Goal: Task Accomplishment & Management: Use online tool/utility

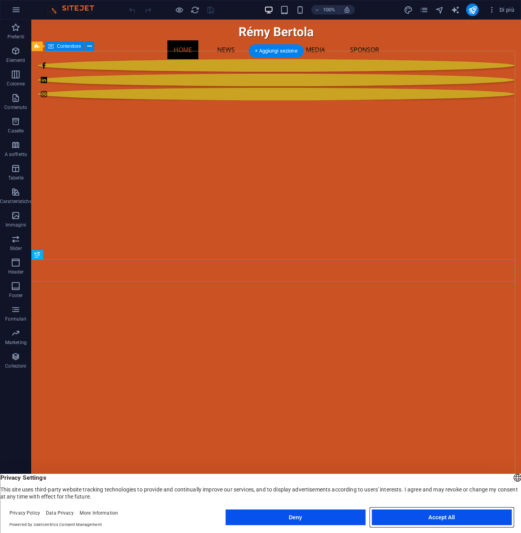
click at [429, 518] on button "Accept All" at bounding box center [441, 517] width 140 height 16
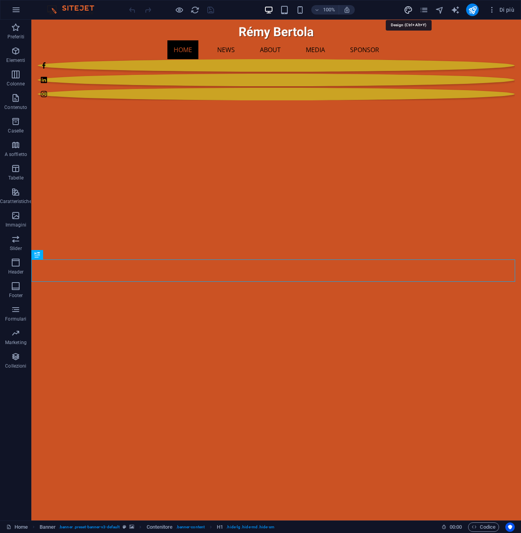
click at [408, 11] on icon "design" at bounding box center [408, 9] width 9 height 9
select select "700"
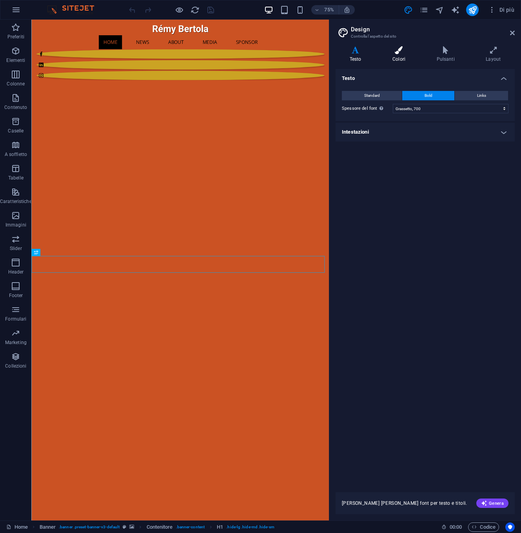
click at [399, 52] on icon at bounding box center [398, 50] width 41 height 8
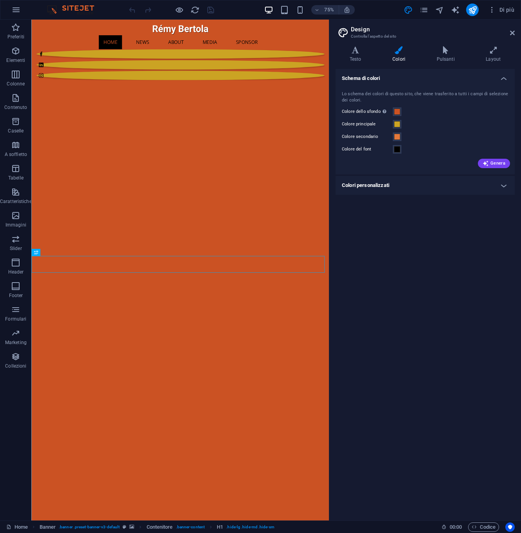
click at [503, 185] on h4 "Colori personalizzati" at bounding box center [424, 185] width 179 height 19
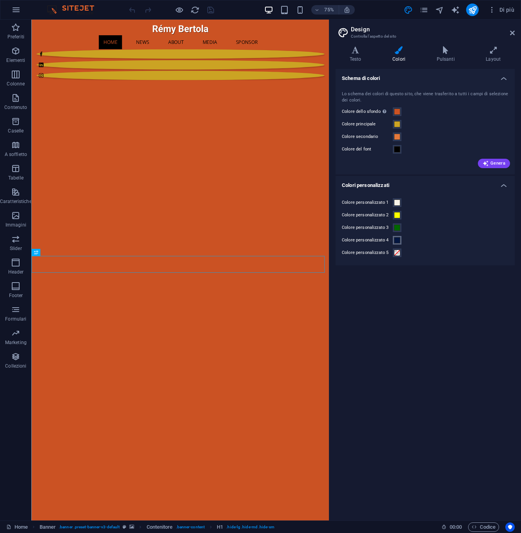
click at [399, 241] on span at bounding box center [397, 240] width 6 height 6
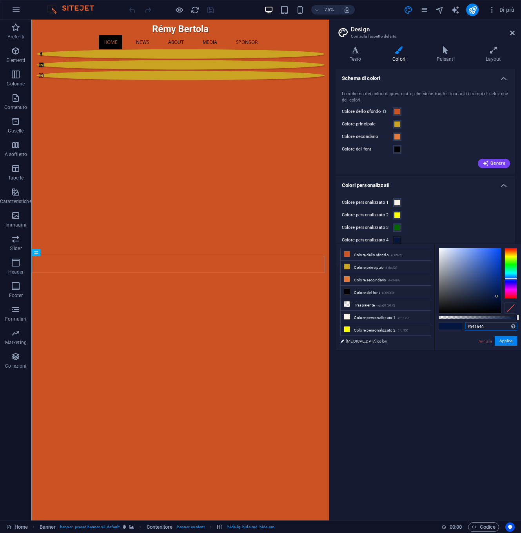
drag, startPoint x: 489, startPoint y: 327, endPoint x: 465, endPoint y: 326, distance: 24.3
click at [465, 326] on input "#041640" at bounding box center [491, 326] width 52 height 8
paste input "3c638e"
type input "#3c638e"
click at [505, 341] on button "Applica" at bounding box center [506, 340] width 22 height 9
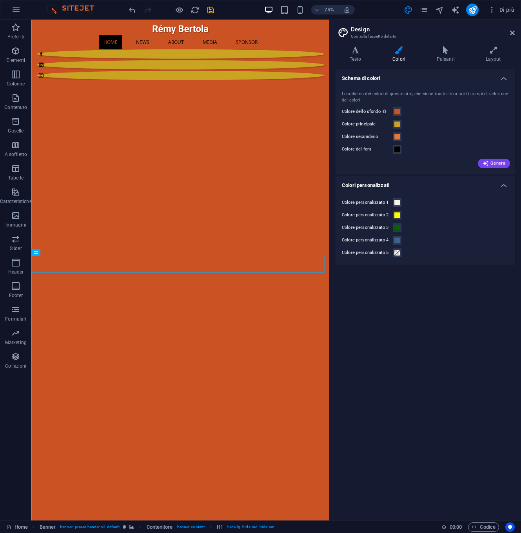
click at [393, 13] on div "75% Di più" at bounding box center [322, 10] width 390 height 13
click at [511, 33] on icon at bounding box center [512, 33] width 5 height 6
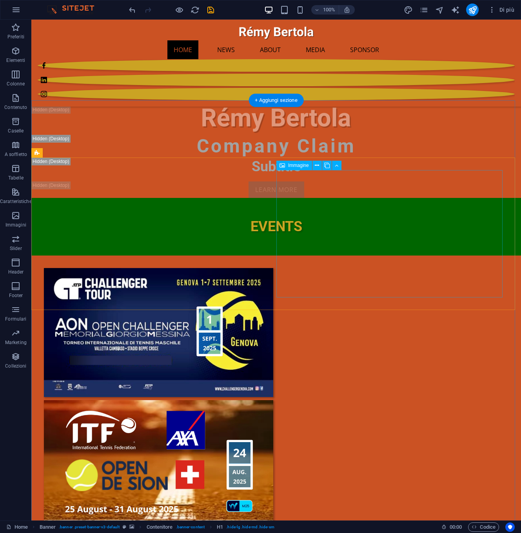
scroll to position [386, 0]
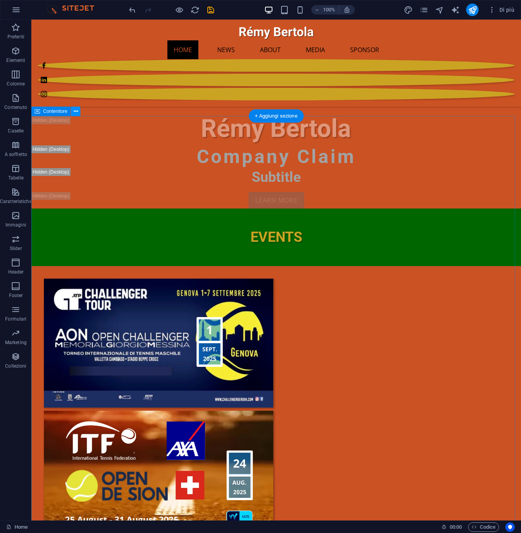
click at [74, 111] on icon at bounding box center [76, 111] width 4 height 8
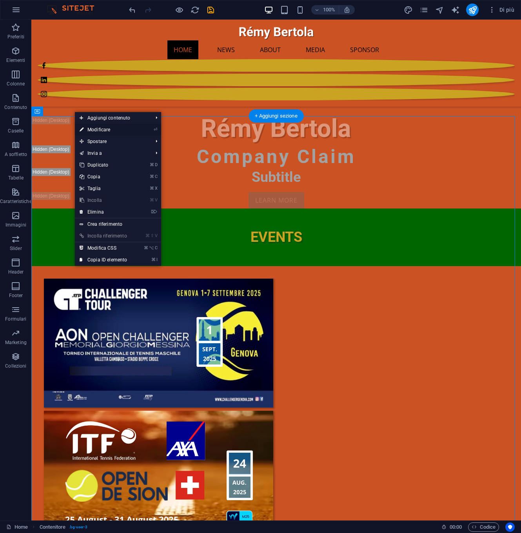
click at [85, 127] on link "⏎ Modificare" at bounding box center [103, 130] width 57 height 12
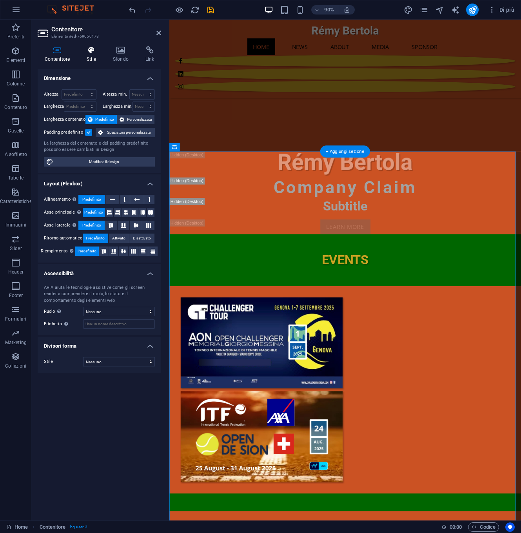
click at [95, 49] on icon at bounding box center [91, 50] width 23 height 8
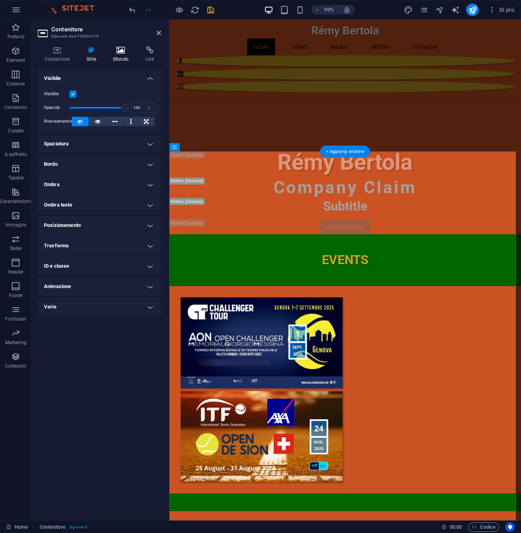
click at [124, 51] on icon at bounding box center [120, 50] width 29 height 8
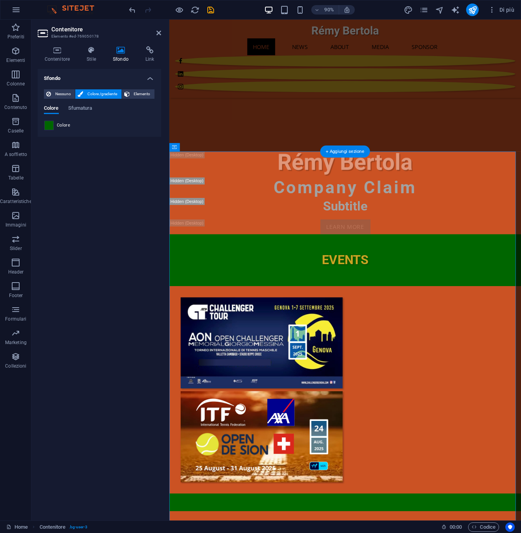
click at [52, 125] on span at bounding box center [49, 125] width 9 height 9
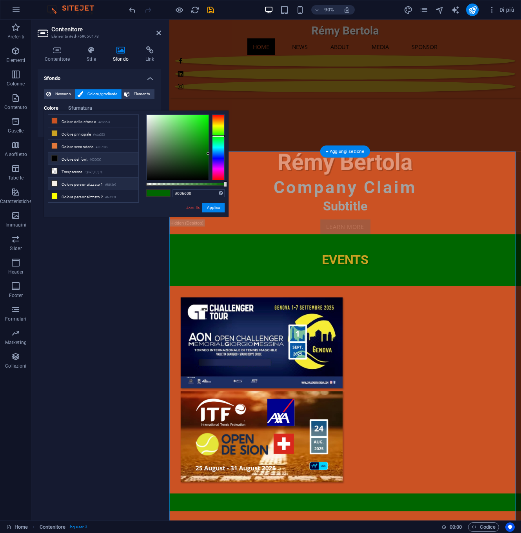
scroll to position [25, 0]
click at [55, 197] on icon at bounding box center [54, 195] width 5 height 5
type input "#3c638e"
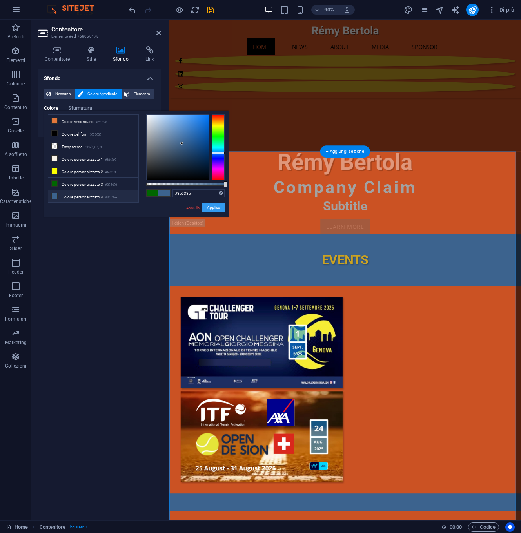
click at [211, 208] on button "Applica" at bounding box center [213, 207] width 22 height 9
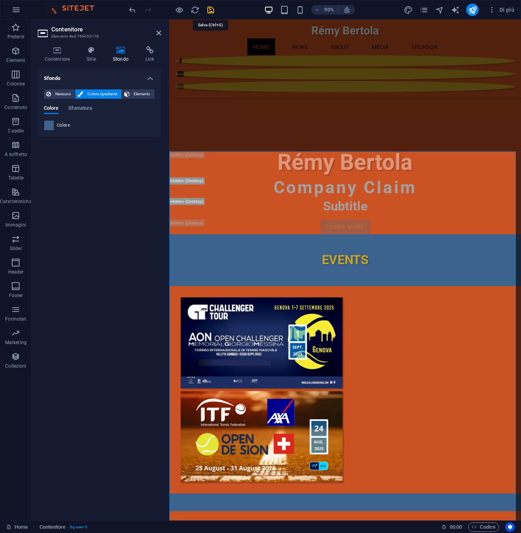
click at [212, 11] on icon "save" at bounding box center [210, 9] width 9 height 9
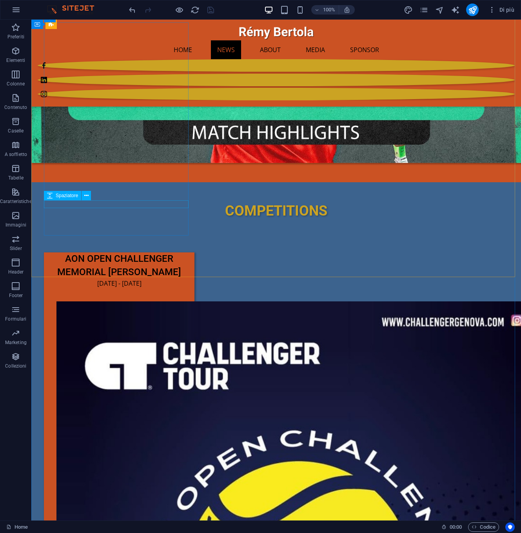
scroll to position [1094, 0]
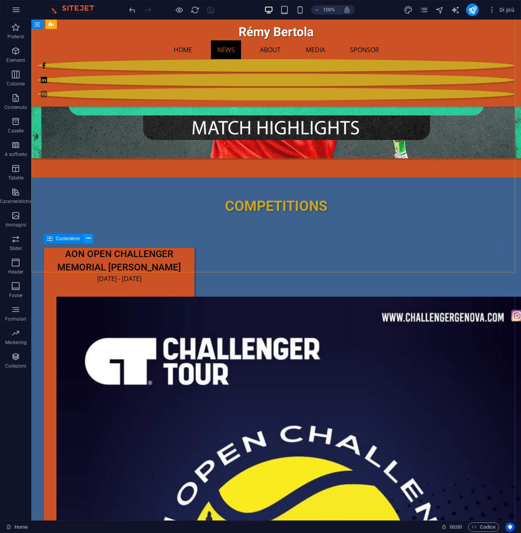
click at [89, 238] on icon at bounding box center [88, 238] width 4 height 8
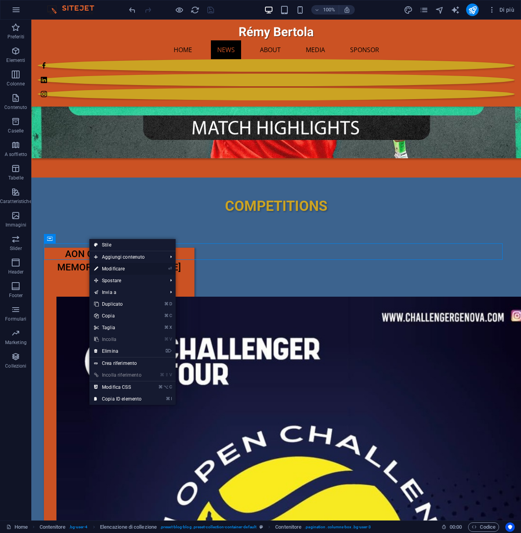
click at [103, 268] on link "⏎ Modificare" at bounding box center [117, 269] width 57 height 12
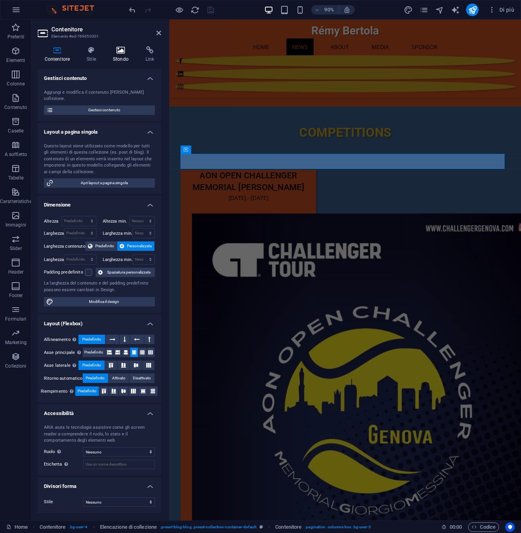
click at [121, 51] on icon at bounding box center [120, 50] width 29 height 8
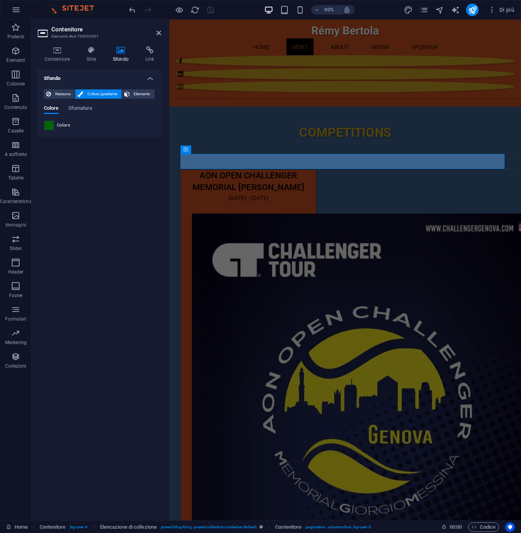
click at [49, 127] on span at bounding box center [49, 125] width 9 height 9
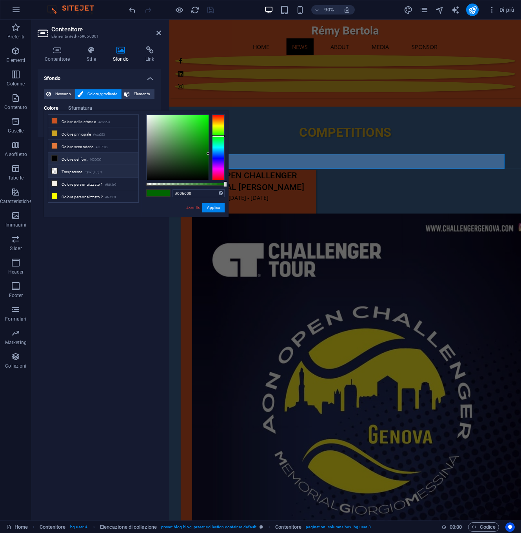
scroll to position [25, 0]
click at [55, 196] on icon at bounding box center [54, 195] width 5 height 5
type input "#3c638e"
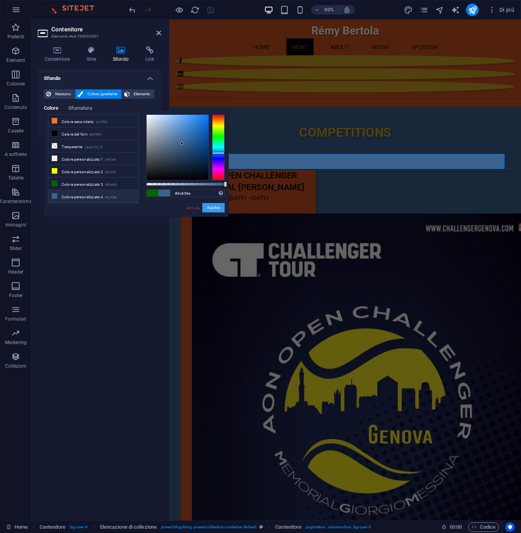
click at [211, 207] on button "Applica" at bounding box center [213, 207] width 22 height 9
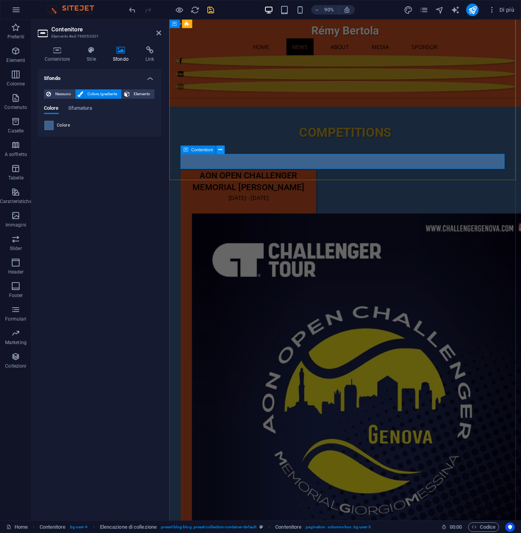
click at [219, 150] on icon at bounding box center [221, 149] width 4 height 7
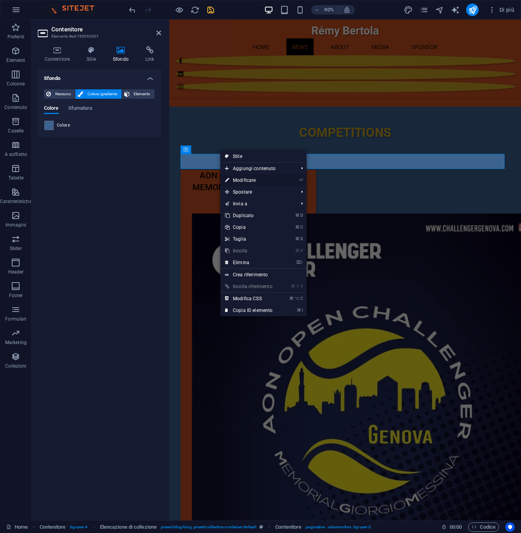
click at [238, 179] on link "⏎ Modificare" at bounding box center [248, 180] width 57 height 12
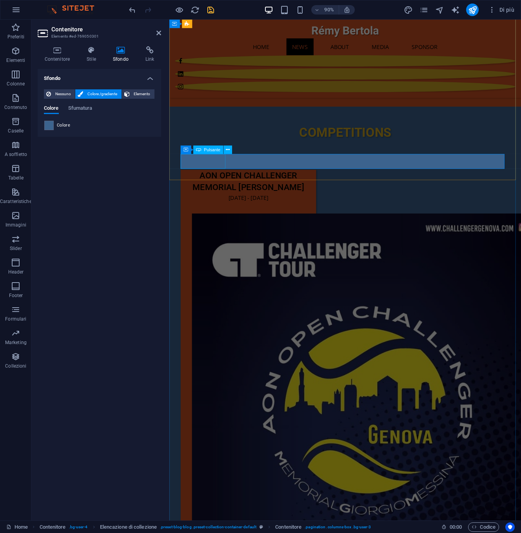
click at [227, 149] on icon at bounding box center [228, 149] width 4 height 7
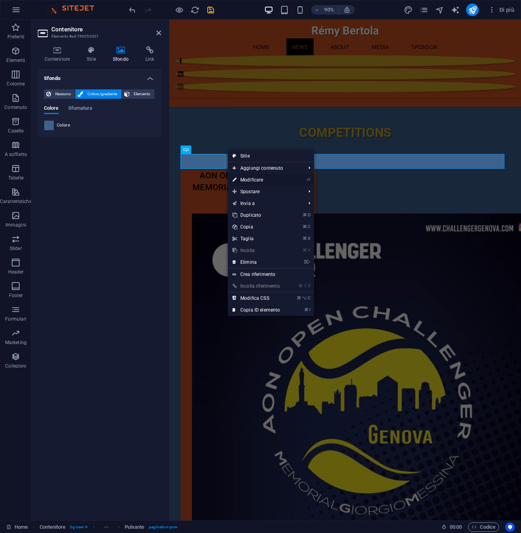
click at [242, 179] on link "⏎ Modificare" at bounding box center [256, 180] width 57 height 12
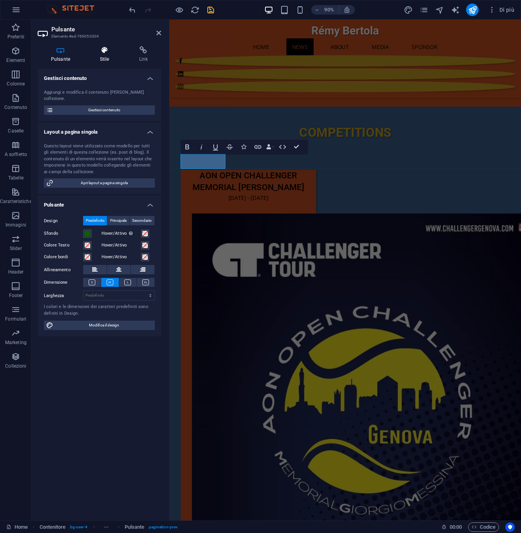
click at [105, 51] on icon at bounding box center [105, 50] width 36 height 8
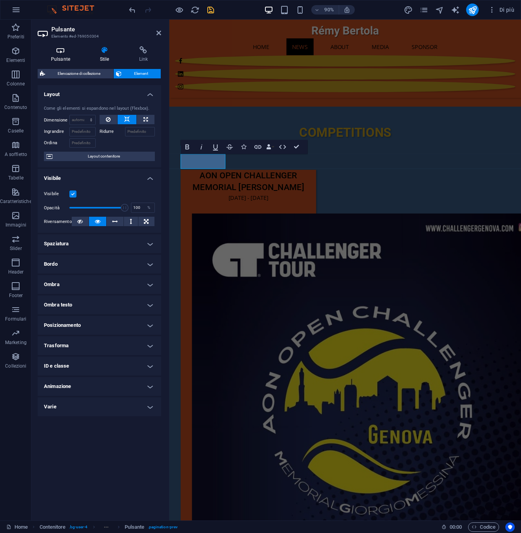
click at [58, 52] on icon at bounding box center [61, 50] width 46 height 8
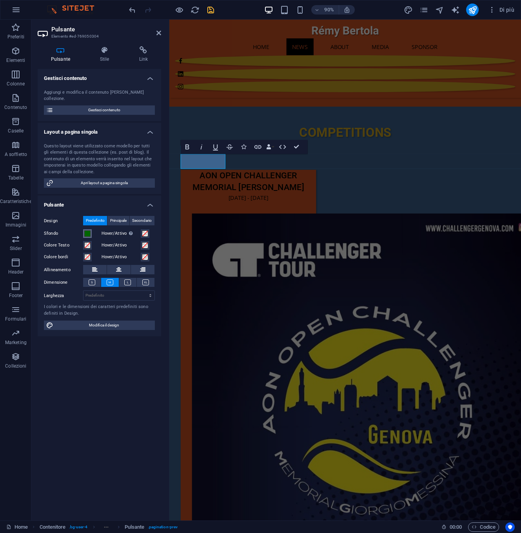
click at [89, 230] on span at bounding box center [87, 233] width 6 height 6
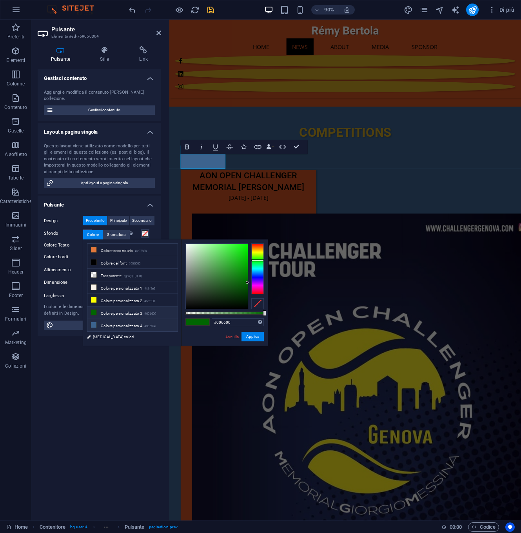
click at [94, 326] on icon at bounding box center [93, 324] width 5 height 5
type input "#3c638e"
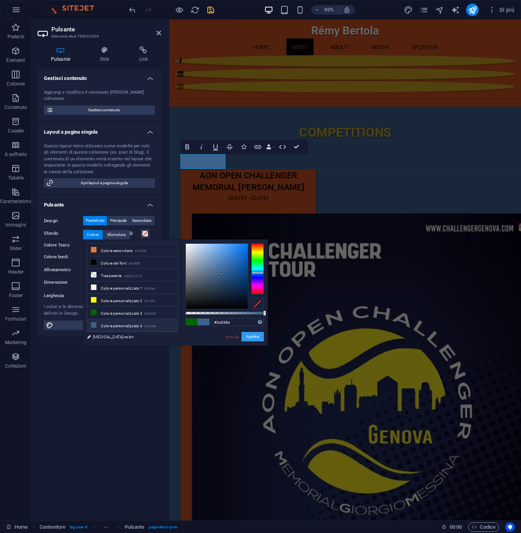
click at [261, 336] on button "Applica" at bounding box center [252, 336] width 22 height 9
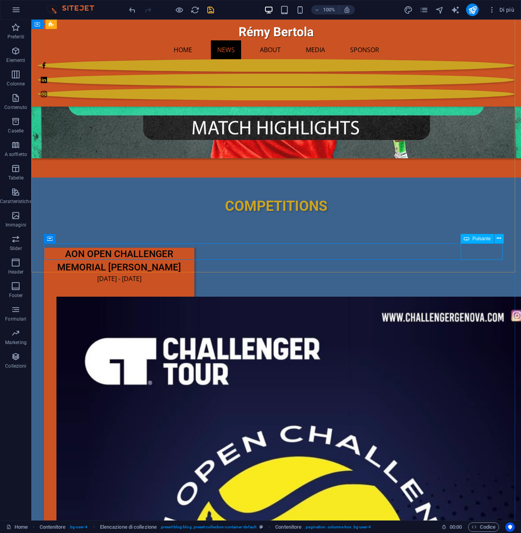
click at [499, 237] on icon at bounding box center [498, 238] width 4 height 8
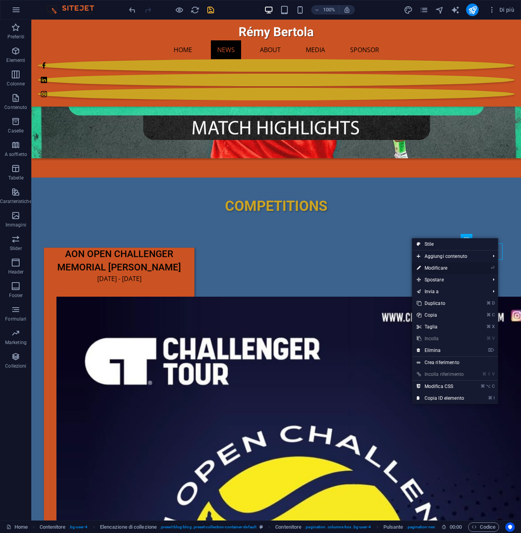
click at [427, 265] on link "⏎ Modificare" at bounding box center [440, 268] width 57 height 12
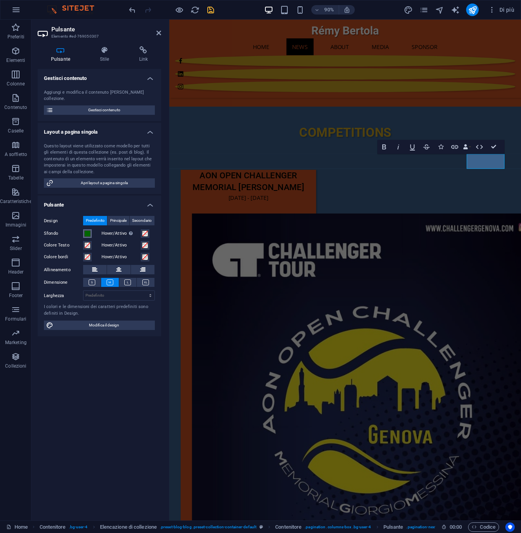
click at [89, 230] on span at bounding box center [87, 233] width 6 height 6
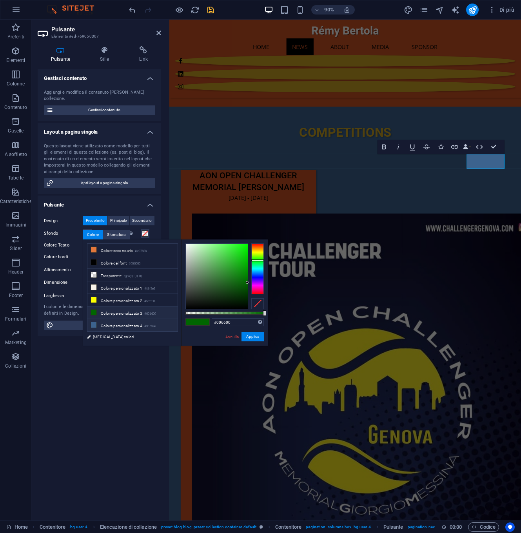
click at [94, 325] on icon at bounding box center [93, 324] width 5 height 5
type input "#3c638e"
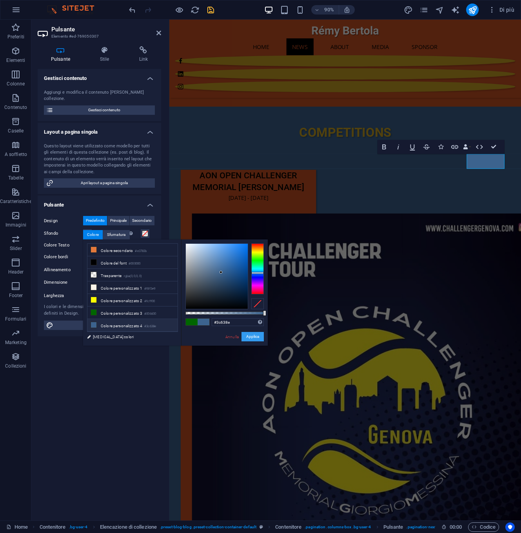
click at [254, 336] on button "Applica" at bounding box center [252, 336] width 22 height 9
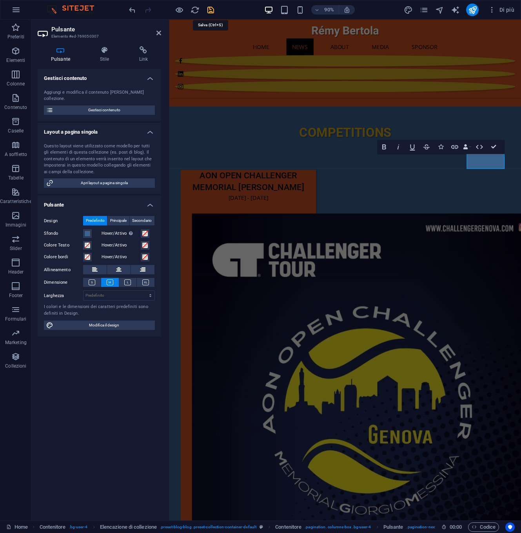
click at [211, 9] on icon "save" at bounding box center [210, 9] width 9 height 9
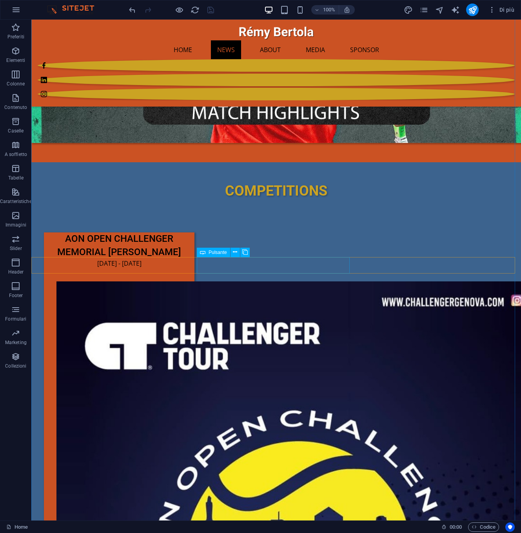
scroll to position [1120, 0]
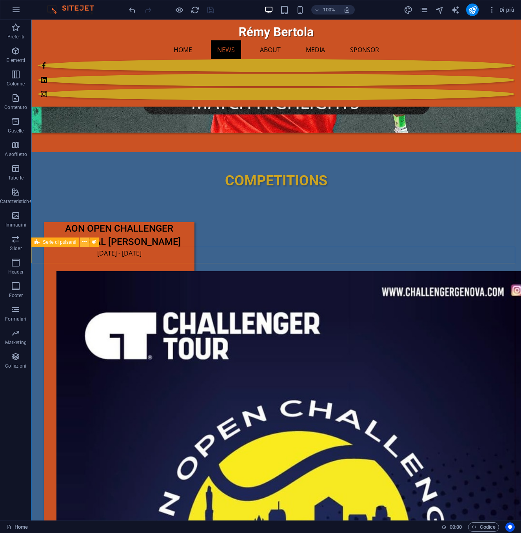
click at [86, 243] on icon at bounding box center [84, 242] width 4 height 8
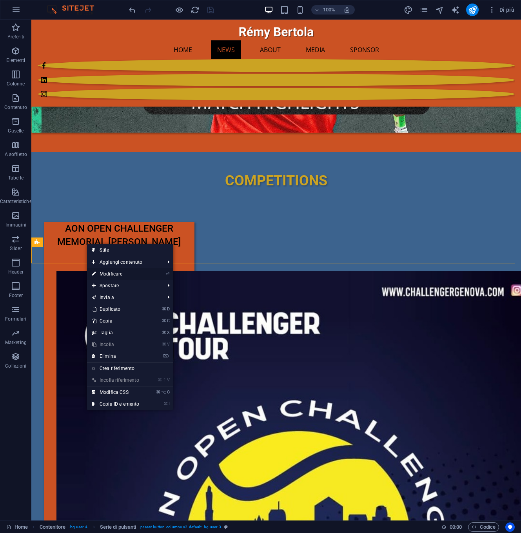
click at [105, 274] on link "⏎ Modificare" at bounding box center [115, 274] width 57 height 12
select select "rem"
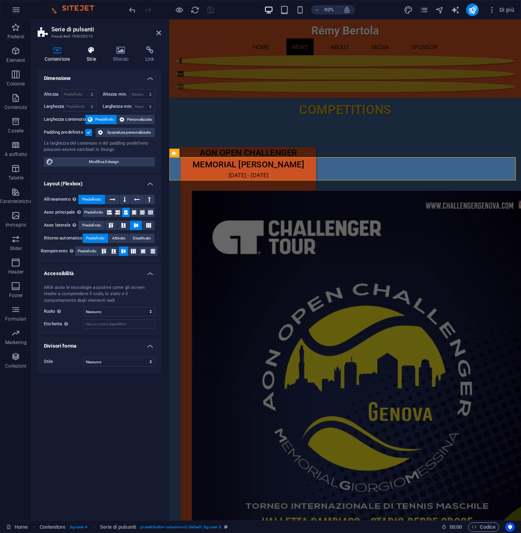
click at [91, 50] on icon at bounding box center [91, 50] width 23 height 8
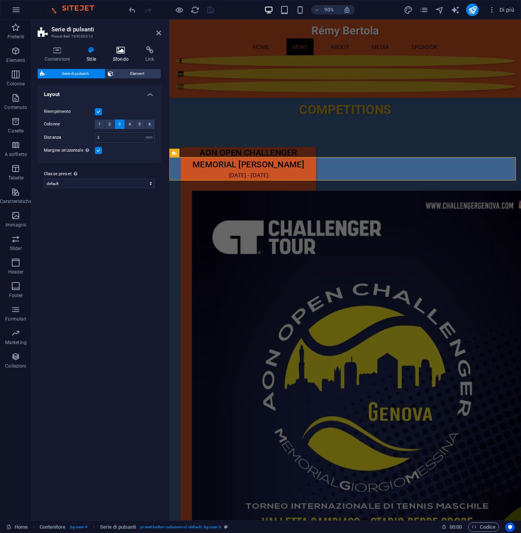
click at [122, 51] on icon at bounding box center [120, 50] width 29 height 8
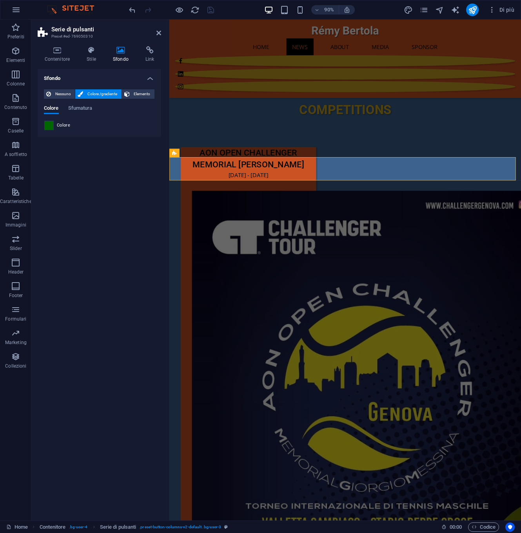
click at [52, 128] on span at bounding box center [49, 125] width 9 height 9
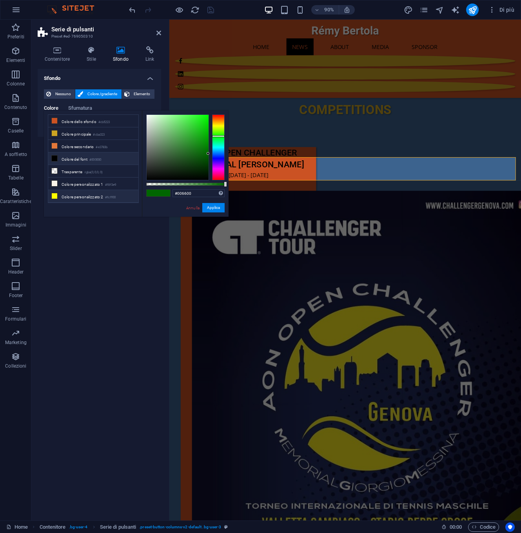
scroll to position [25, 0]
click at [56, 197] on icon at bounding box center [54, 195] width 5 height 5
type input "#3c638e"
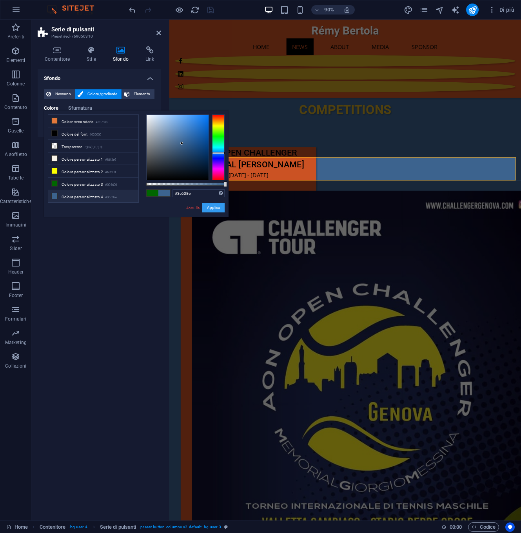
click at [215, 210] on button "Applica" at bounding box center [213, 207] width 22 height 9
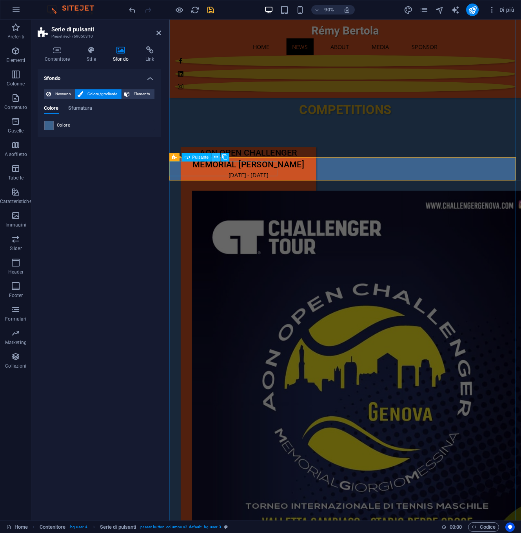
click at [217, 157] on icon at bounding box center [216, 156] width 4 height 7
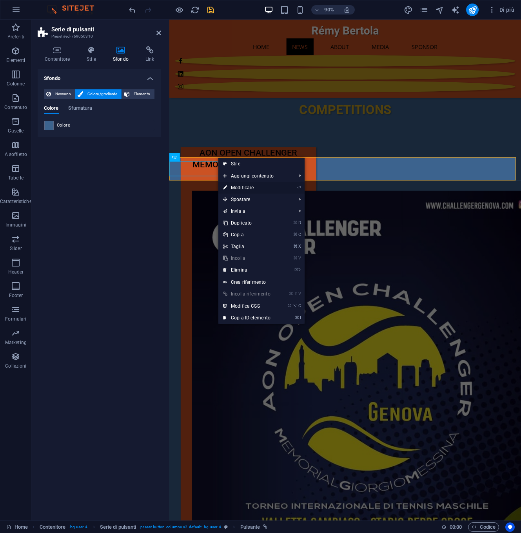
click at [236, 188] on link "⏎ Modificare" at bounding box center [246, 188] width 57 height 12
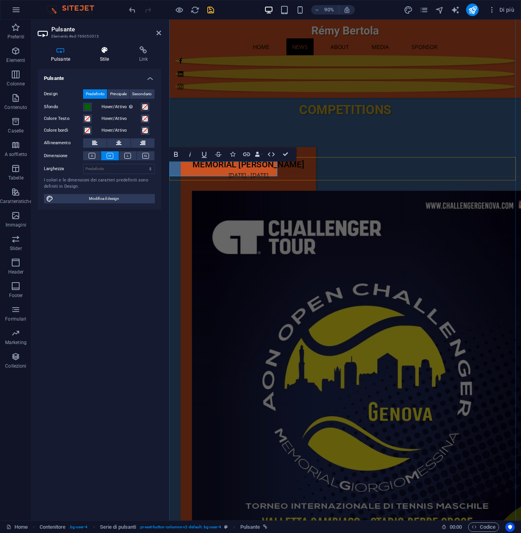
click at [105, 50] on icon at bounding box center [105, 50] width 36 height 8
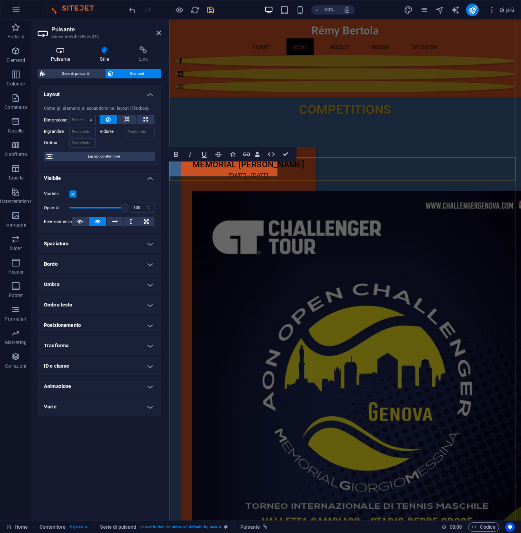
click at [60, 50] on icon at bounding box center [61, 50] width 46 height 8
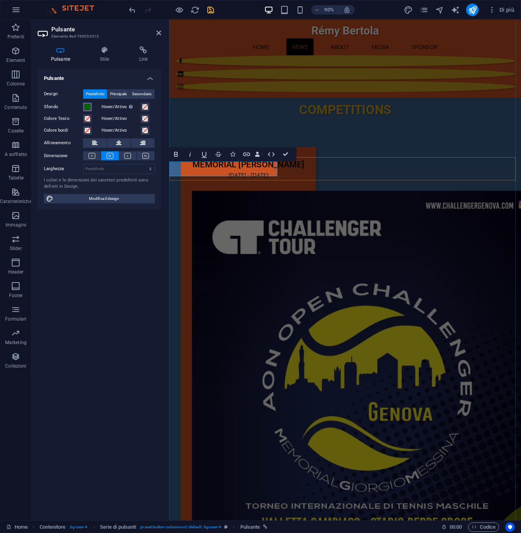
click at [89, 107] on span at bounding box center [87, 107] width 6 height 6
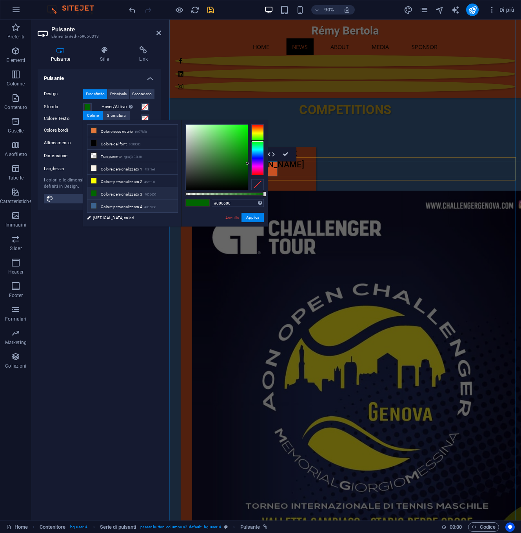
click at [94, 207] on icon at bounding box center [93, 205] width 5 height 5
type input "#3c638e"
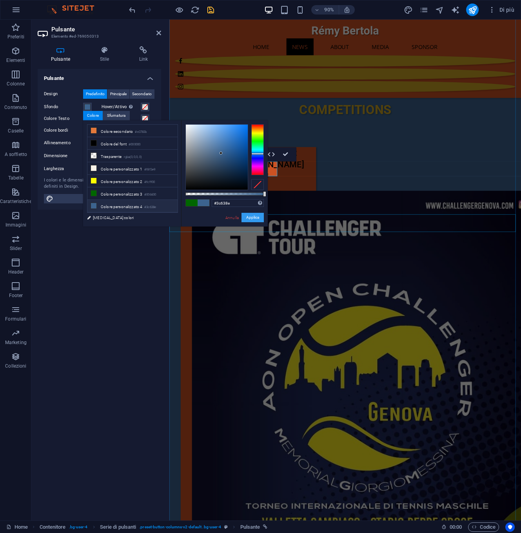
click at [252, 218] on button "Applica" at bounding box center [252, 217] width 22 height 9
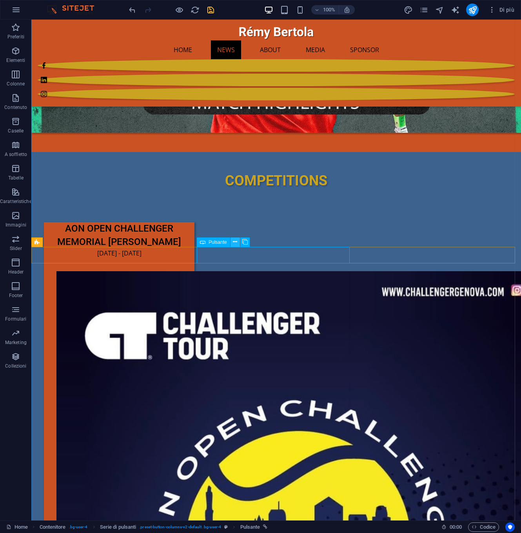
click at [236, 243] on icon at bounding box center [235, 242] width 4 height 8
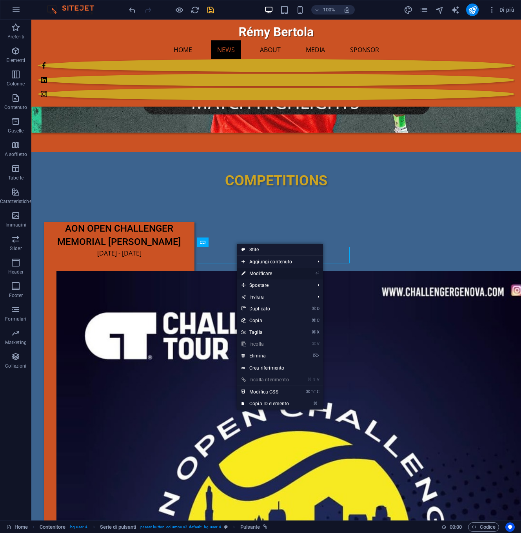
click at [251, 274] on link "⏎ Modificare" at bounding box center [265, 274] width 57 height 12
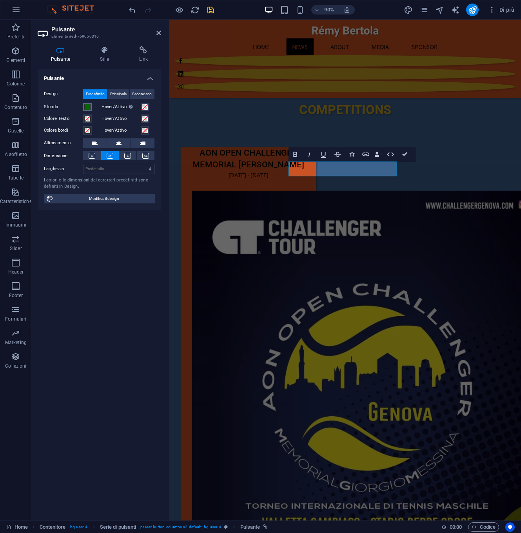
click at [89, 107] on span at bounding box center [87, 107] width 6 height 6
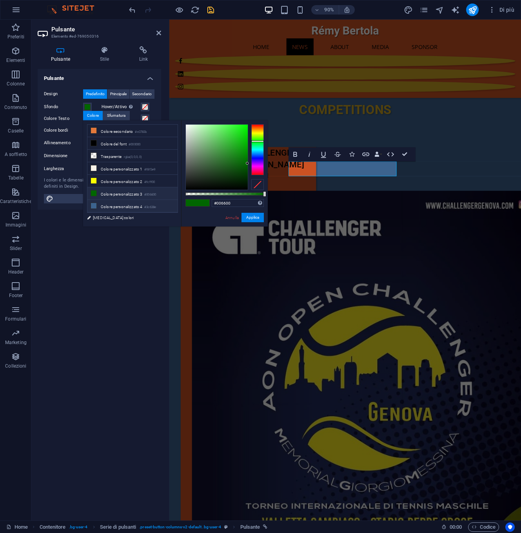
click at [93, 206] on icon at bounding box center [93, 205] width 5 height 5
type input "#3c638e"
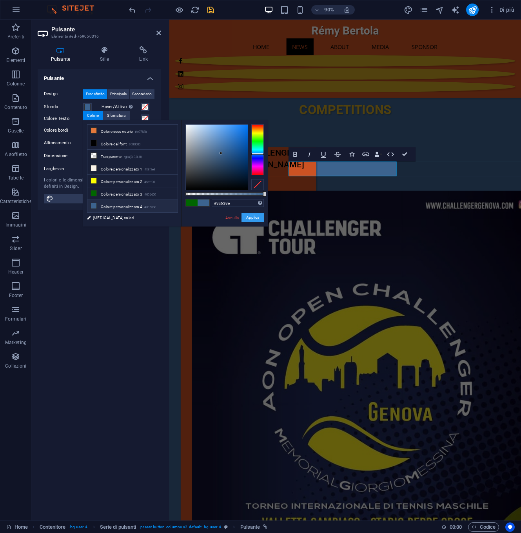
click at [248, 216] on button "Applica" at bounding box center [252, 217] width 22 height 9
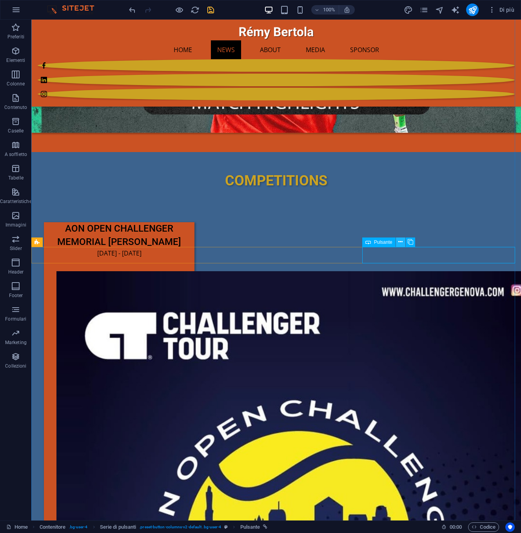
click at [400, 242] on icon at bounding box center [400, 242] width 4 height 8
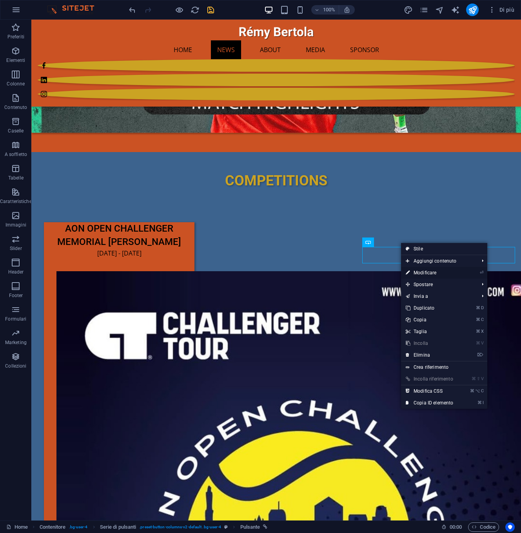
click at [424, 273] on link "⏎ Modificare" at bounding box center [429, 273] width 57 height 12
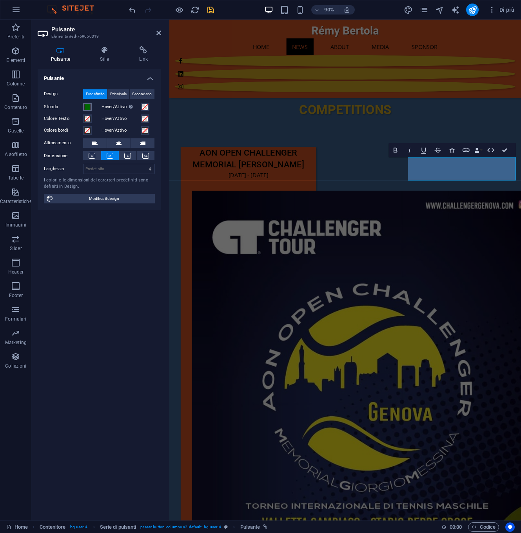
click at [88, 105] on span at bounding box center [87, 107] width 6 height 6
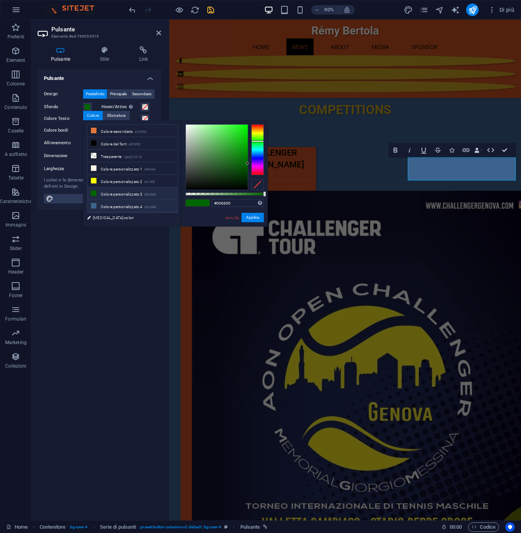
click at [94, 207] on icon at bounding box center [93, 205] width 5 height 5
type input "#3c638e"
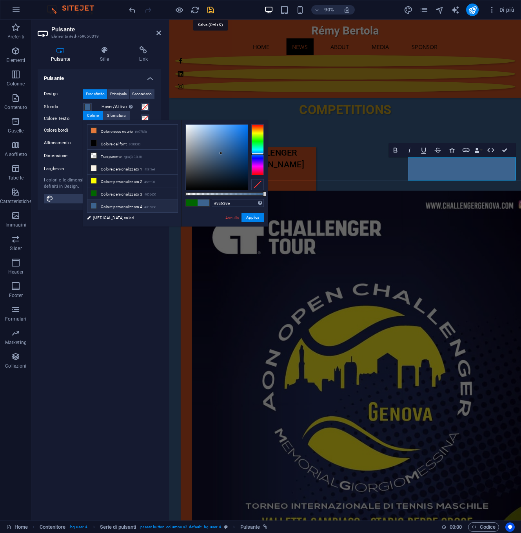
click at [212, 8] on icon "save" at bounding box center [210, 9] width 9 height 9
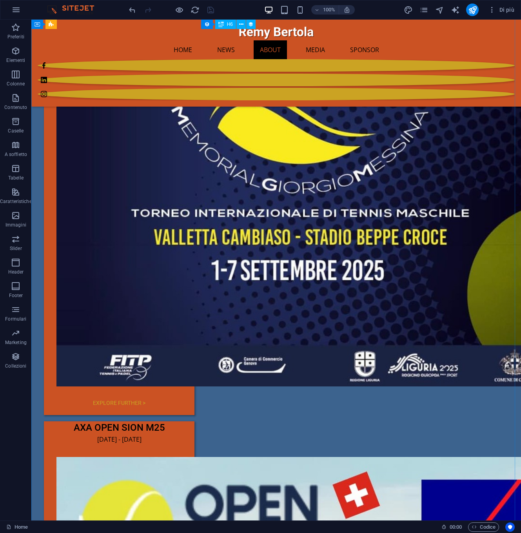
scroll to position [1621, 0]
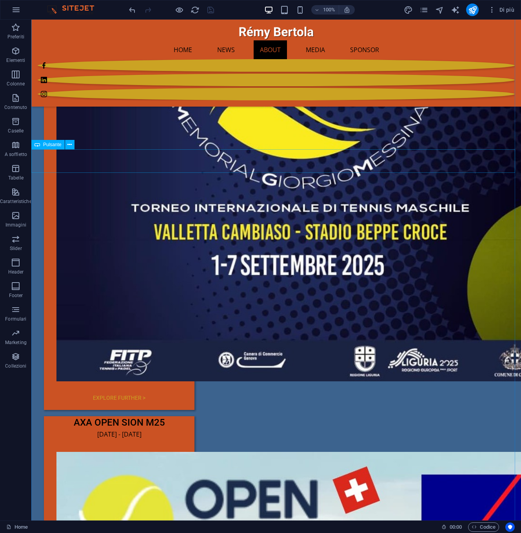
click at [67, 143] on icon at bounding box center [69, 145] width 4 height 8
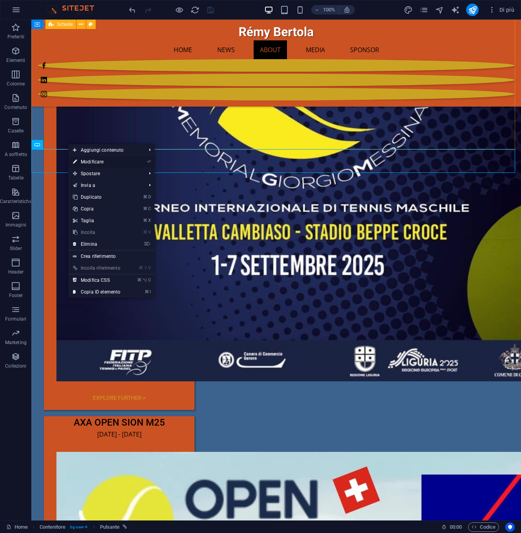
click at [91, 161] on link "⏎ Modificare" at bounding box center [96, 162] width 57 height 12
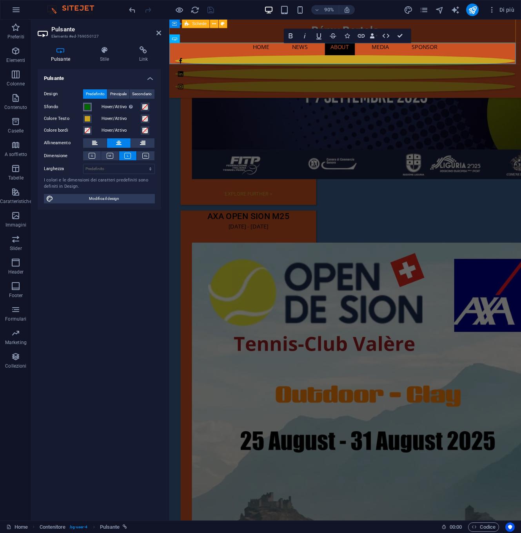
click at [87, 108] on span at bounding box center [87, 107] width 6 height 6
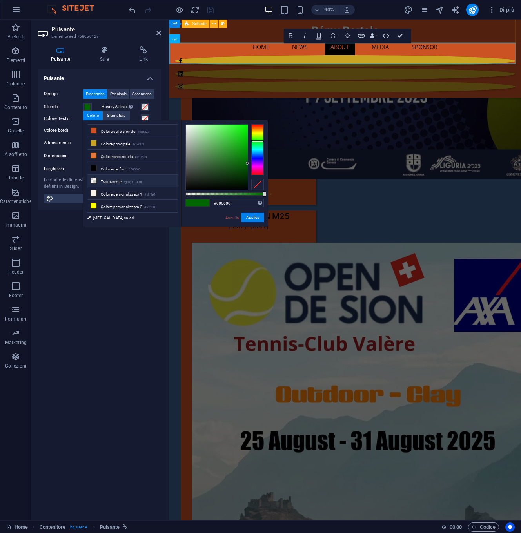
scroll to position [25, 0]
click at [95, 207] on icon at bounding box center [93, 205] width 5 height 5
type input "#3c638e"
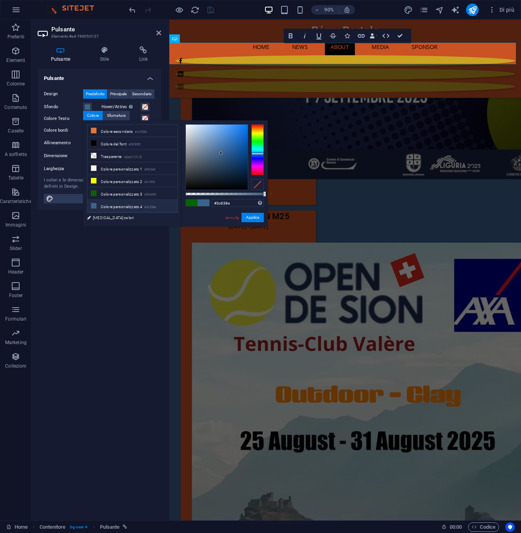
click at [92, 208] on span at bounding box center [94, 206] width 6 height 6
click at [108, 239] on div "Pulsante Design Predefinito Principale Secondario Sfondo Hover/Attivo Passare a…" at bounding box center [99, 291] width 123 height 445
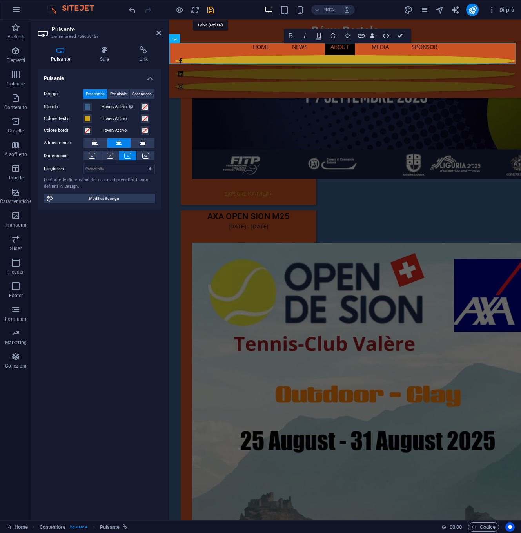
click at [212, 9] on icon "save" at bounding box center [210, 9] width 9 height 9
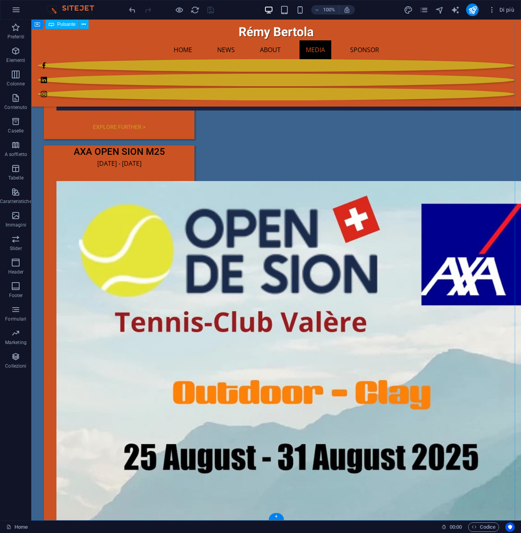
scroll to position [1899, 0]
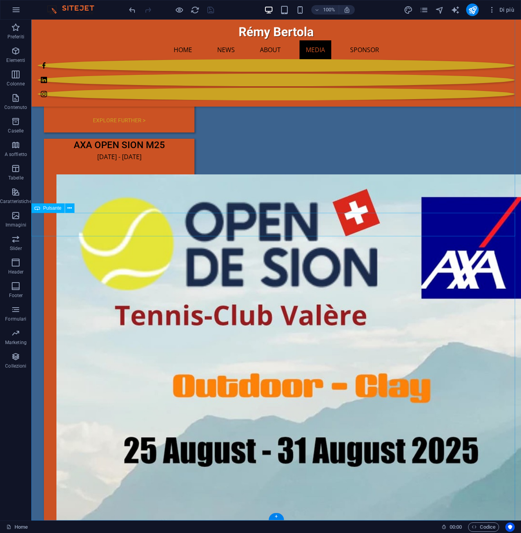
drag, startPoint x: 152, startPoint y: 225, endPoint x: 99, endPoint y: 221, distance: 53.8
click at [69, 208] on icon at bounding box center [69, 208] width 4 height 8
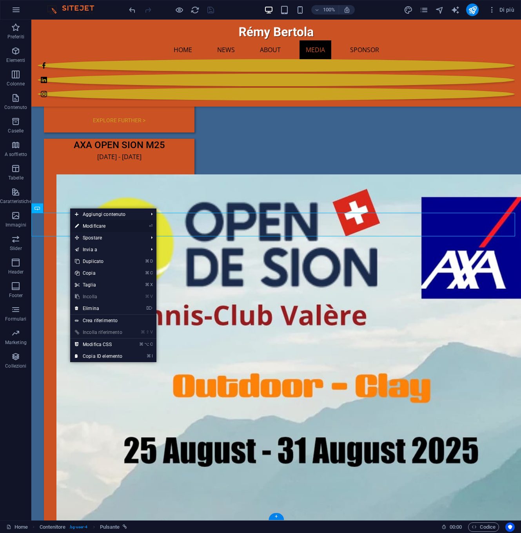
click at [89, 225] on link "⏎ Modificare" at bounding box center [98, 226] width 57 height 12
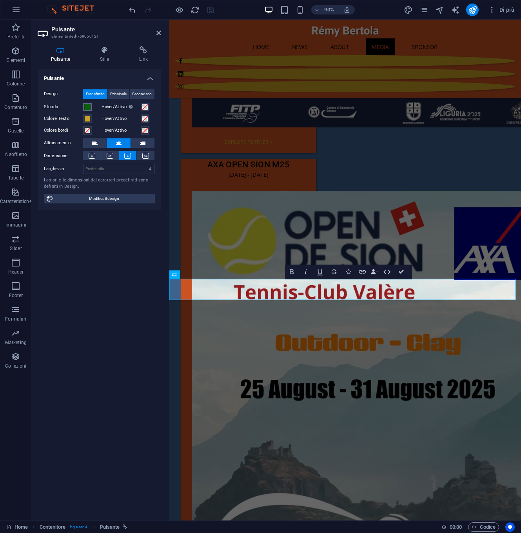
click at [87, 108] on span at bounding box center [87, 107] width 6 height 6
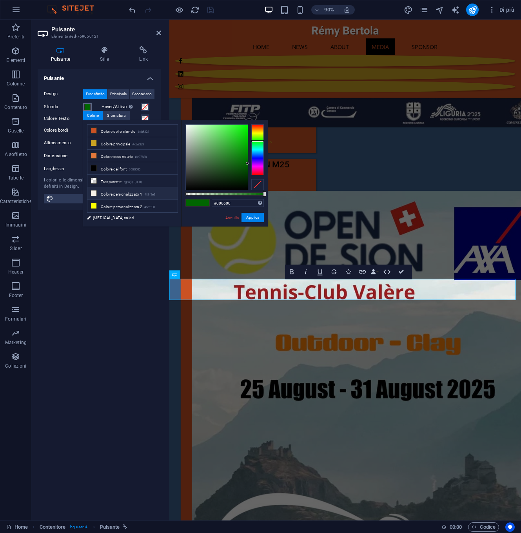
scroll to position [25, 0]
click at [92, 207] on icon at bounding box center [93, 205] width 5 height 5
type input "#3c638e"
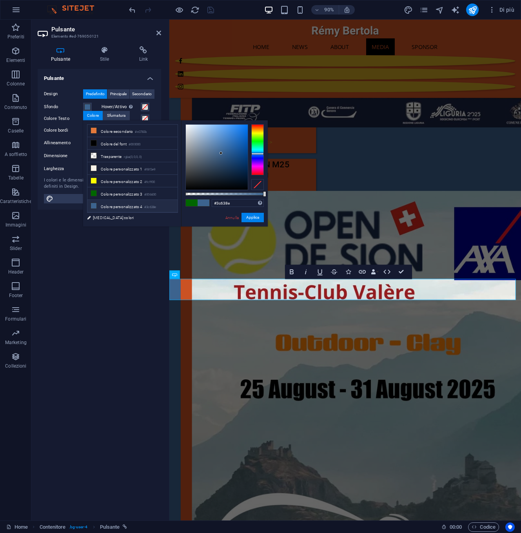
click at [120, 257] on div "Pulsante Design Predefinito Principale Secondario Sfondo Hover/Attivo Passare a…" at bounding box center [99, 291] width 123 height 445
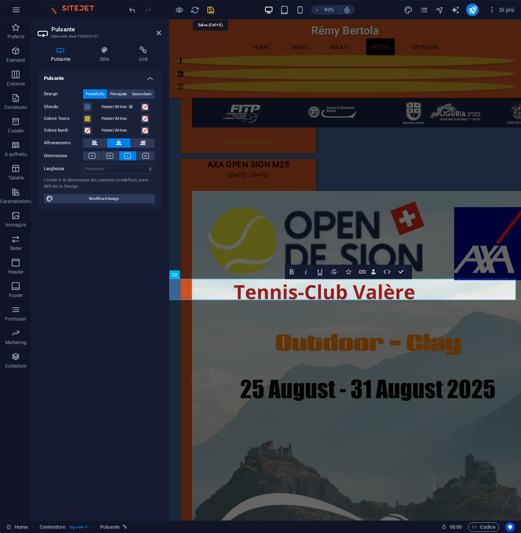
click at [212, 9] on icon "save" at bounding box center [210, 9] width 9 height 9
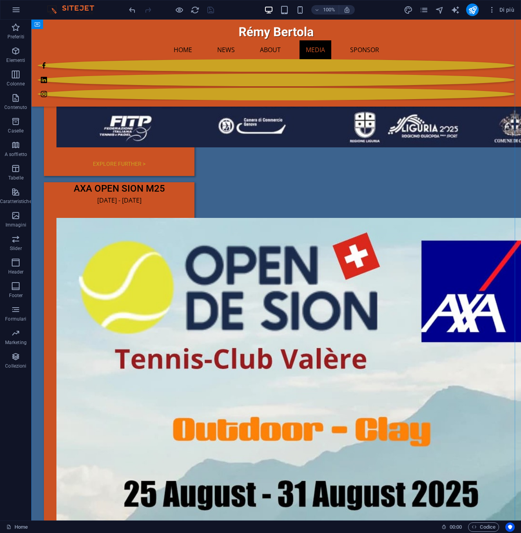
scroll to position [1899, 0]
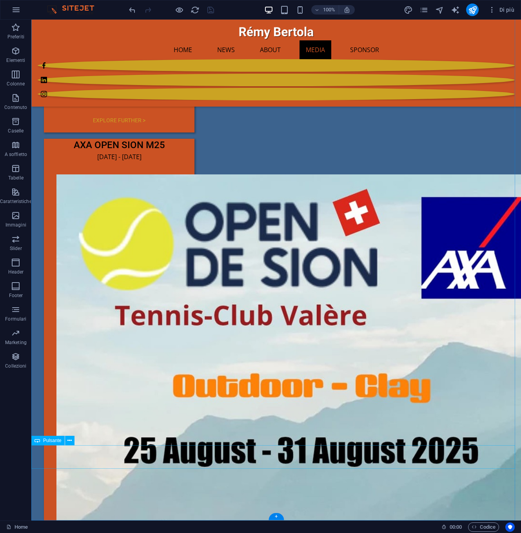
click at [70, 441] on icon at bounding box center [69, 441] width 4 height 8
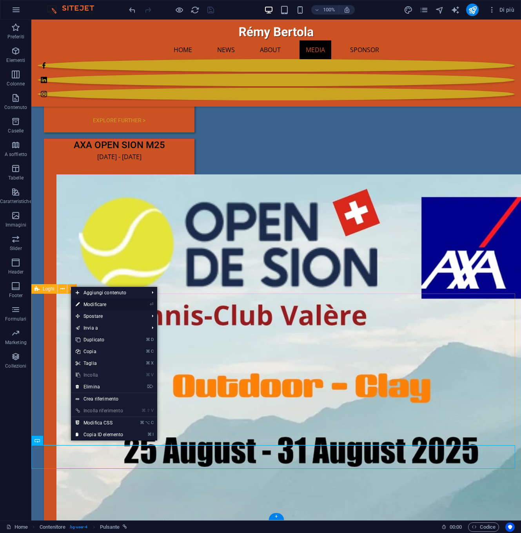
click at [95, 303] on link "⏎ Modificare" at bounding box center [99, 305] width 57 height 12
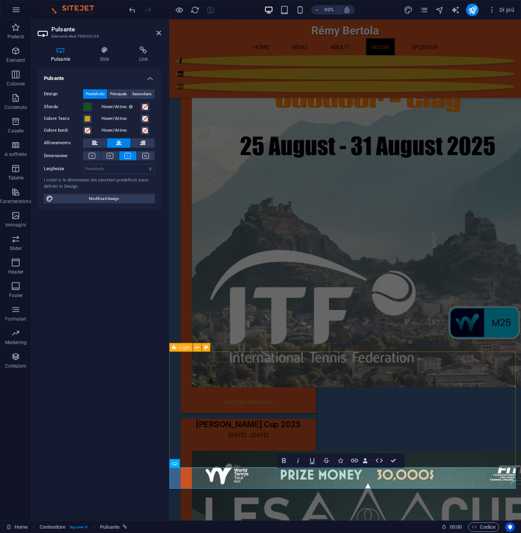
scroll to position [1678, 0]
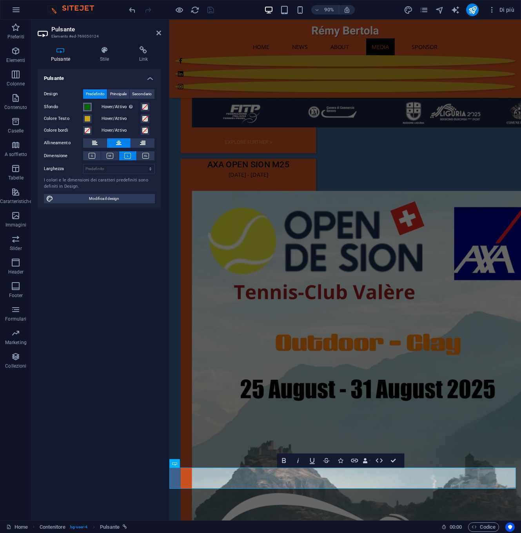
click at [88, 107] on span at bounding box center [87, 107] width 6 height 6
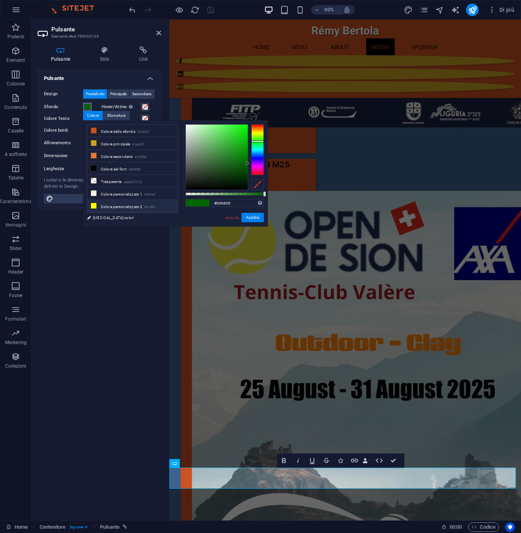
scroll to position [25, 0]
click at [94, 206] on icon at bounding box center [93, 205] width 5 height 5
type input "#3c638e"
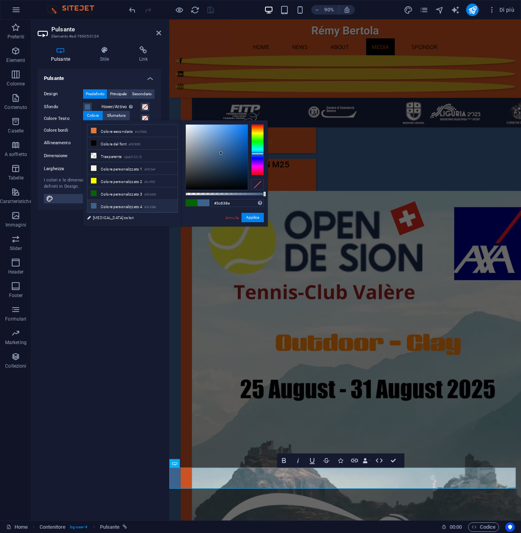
click at [103, 256] on div "Pulsante Design Predefinito Principale Secondario Sfondo Hover/Attivo Passare a…" at bounding box center [99, 291] width 123 height 445
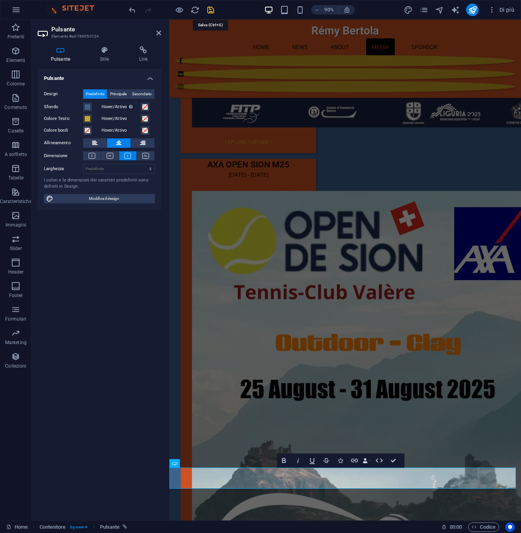
click at [212, 11] on icon "save" at bounding box center [210, 9] width 9 height 9
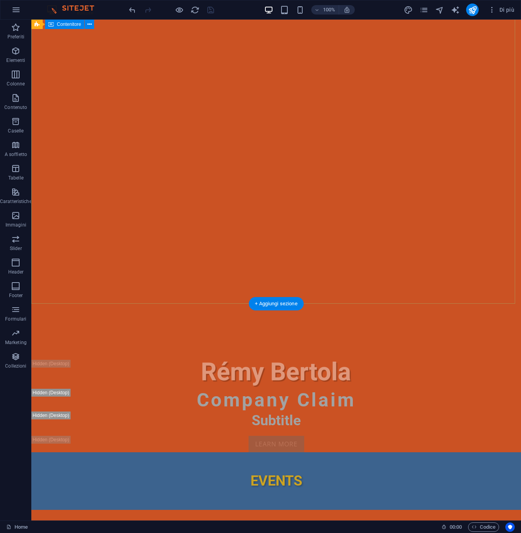
scroll to position [0, 0]
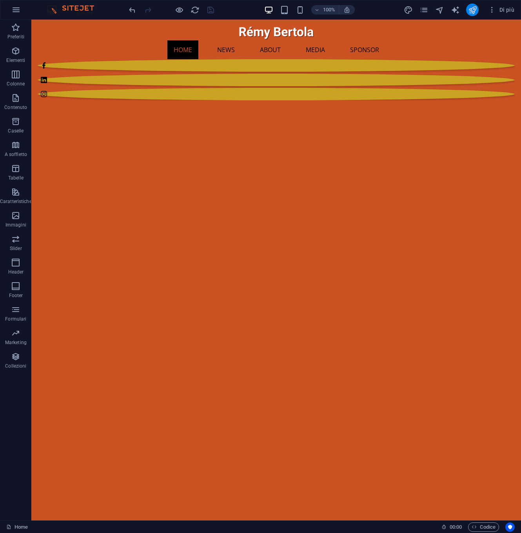
click at [470, 4] on button "publish" at bounding box center [472, 10] width 13 height 13
